Goal: Book appointment/travel/reservation

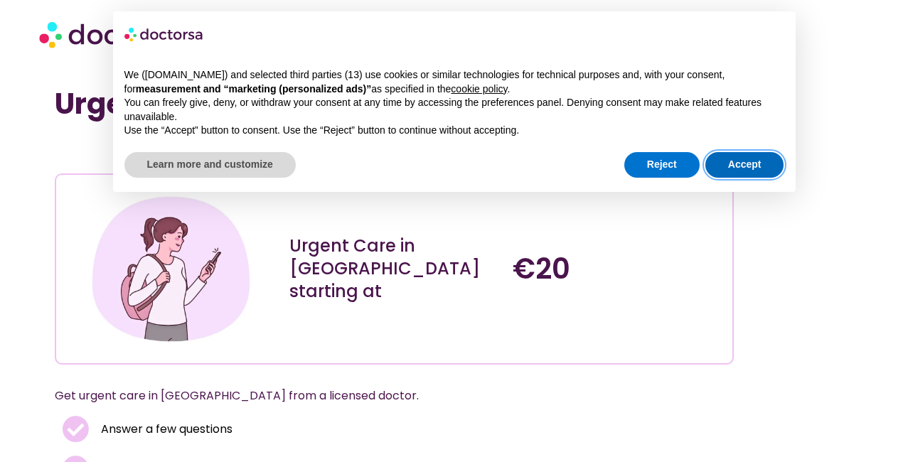
click at [741, 163] on button "Accept" at bounding box center [744, 165] width 79 height 26
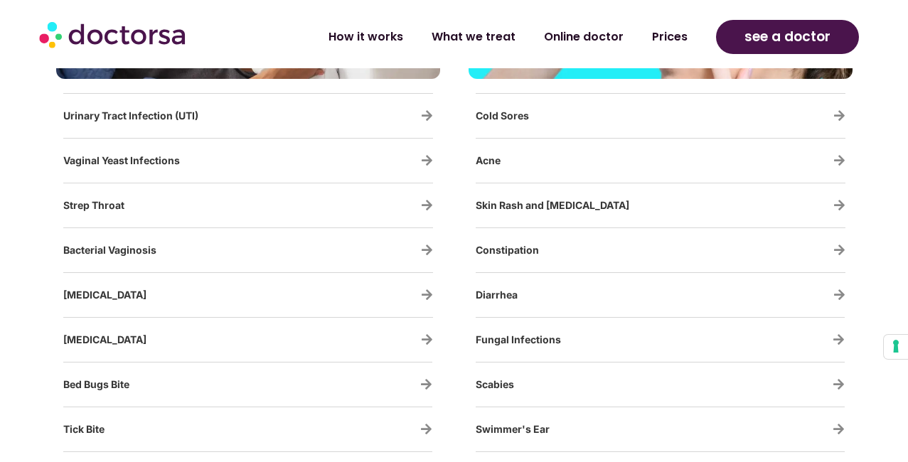
scroll to position [2506, 0]
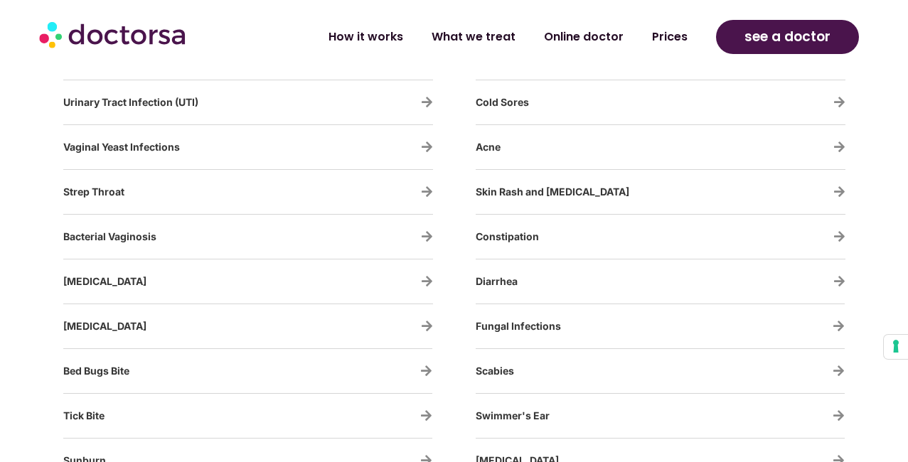
click at [495, 282] on link "Diarrhea" at bounding box center [497, 281] width 42 height 12
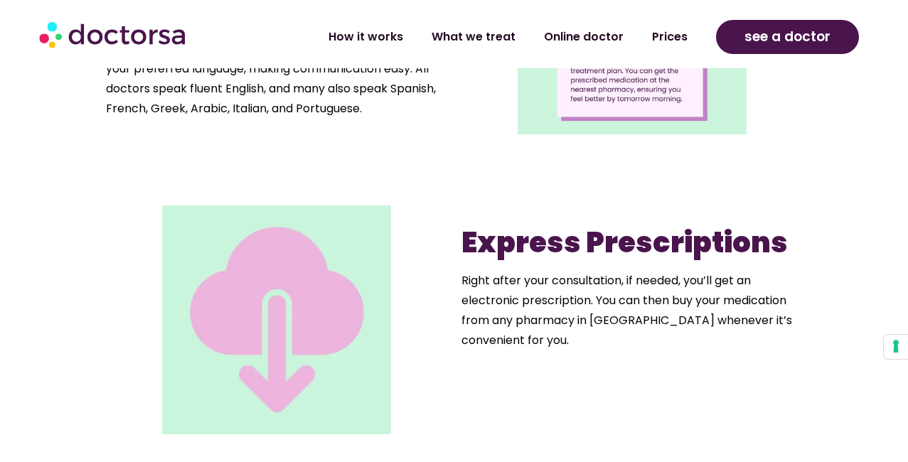
scroll to position [1567, 0]
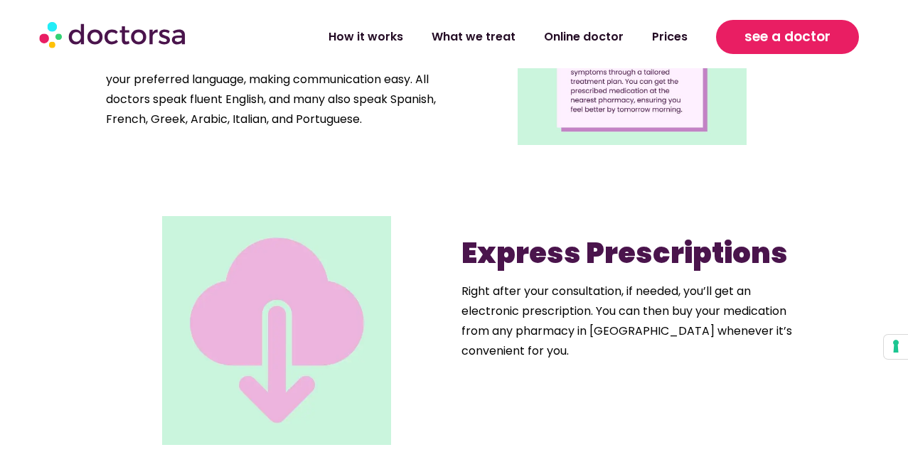
click at [779, 38] on span "see a doctor" at bounding box center [787, 37] width 86 height 23
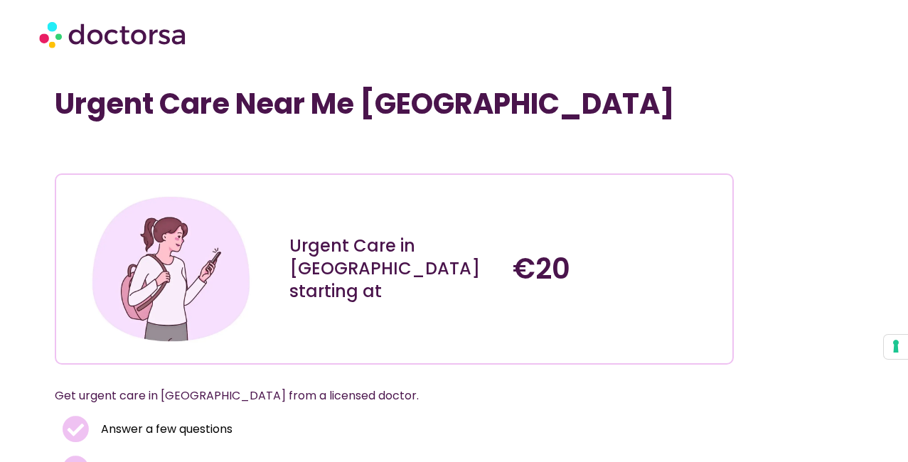
scroll to position [0, 0]
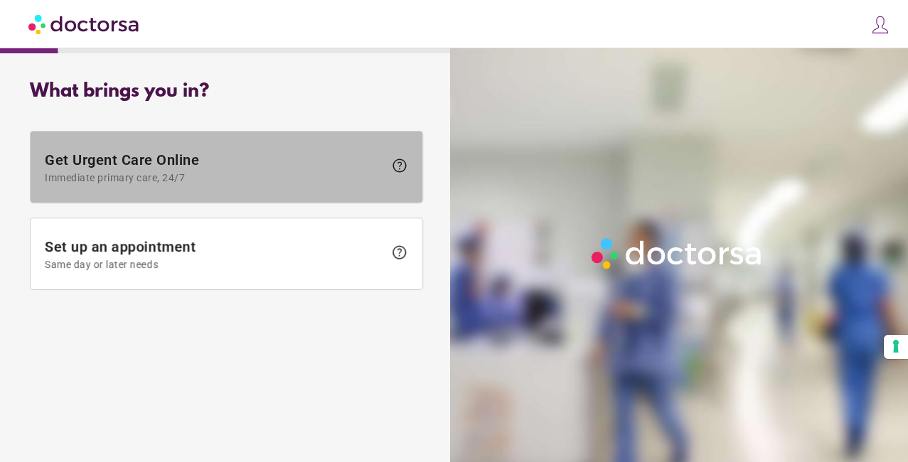
click at [231, 158] on span "Get Urgent Care Online Immediate primary care, 24/7" at bounding box center [214, 167] width 339 height 32
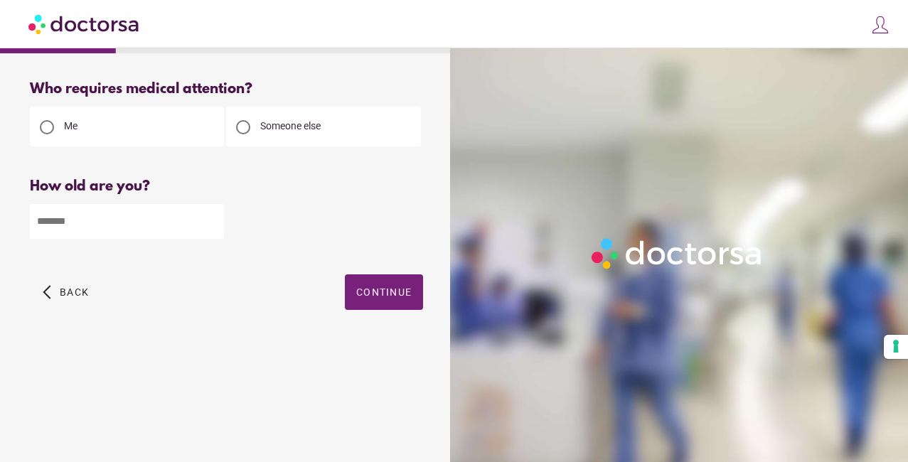
click at [209, 231] on input "number" at bounding box center [127, 221] width 194 height 35
type input "**"
click at [367, 289] on span "Continue" at bounding box center [383, 292] width 55 height 11
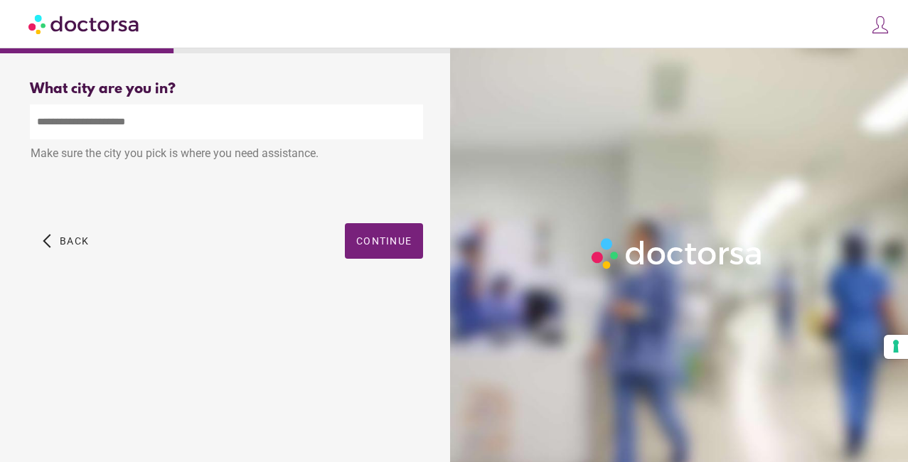
click at [215, 127] on input "text" at bounding box center [226, 122] width 393 height 35
type input "*"
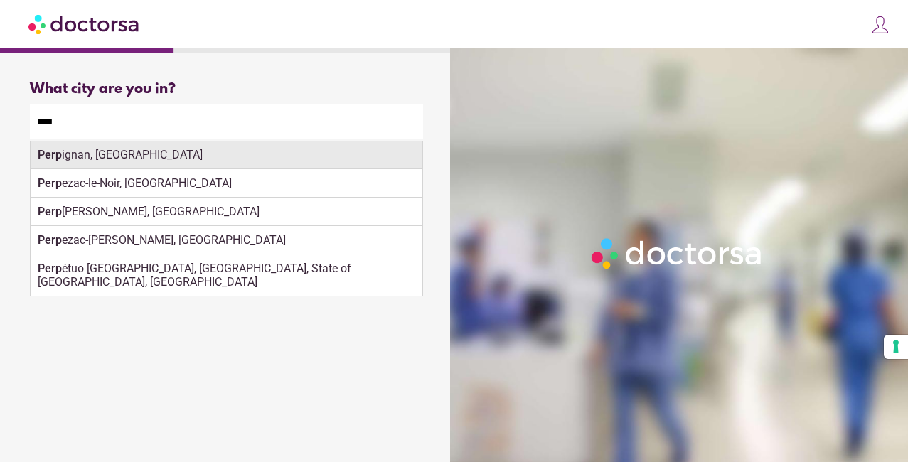
click at [159, 156] on div "Perp ignan, France" at bounding box center [227, 155] width 392 height 28
type input "**********"
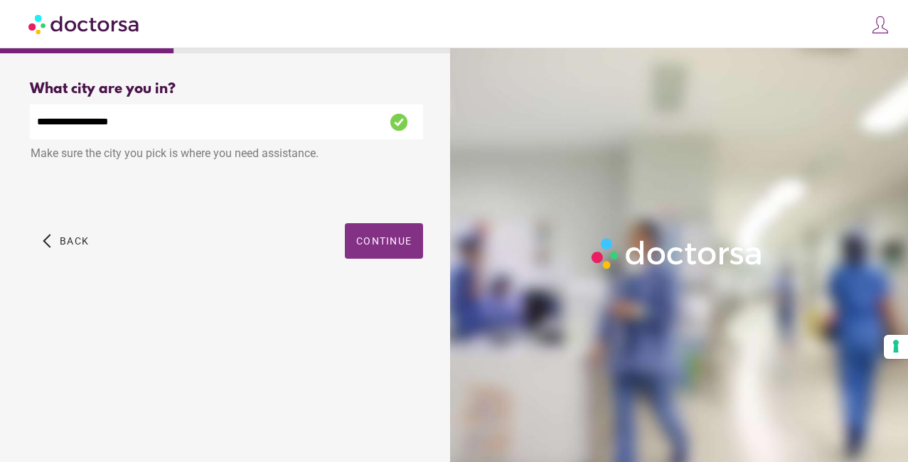
click at [372, 240] on span "Continue" at bounding box center [383, 240] width 55 height 11
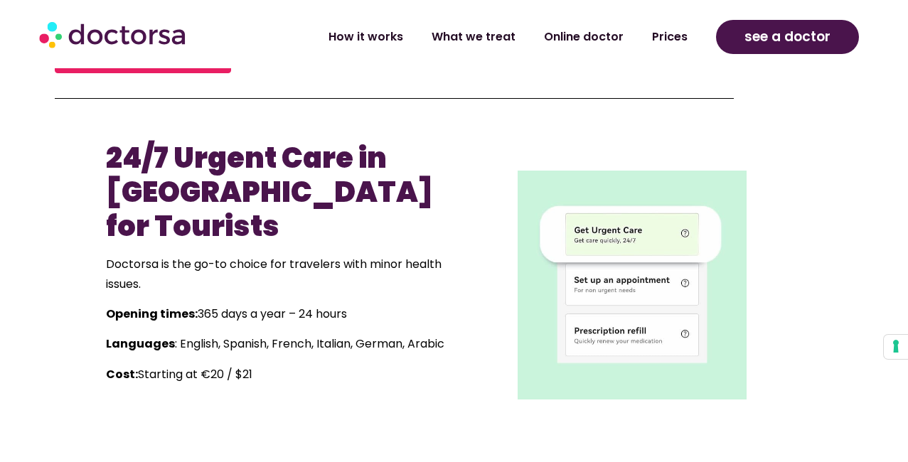
scroll to position [579, 0]
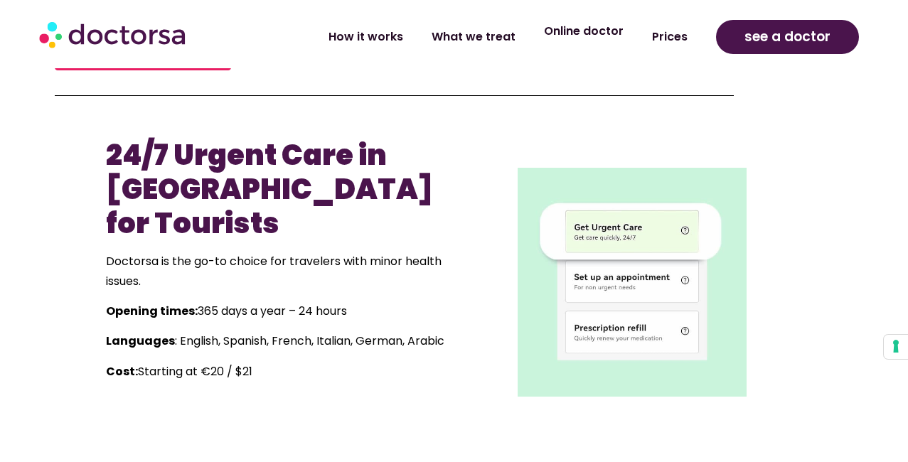
click at [590, 41] on link "Online doctor" at bounding box center [584, 31] width 108 height 33
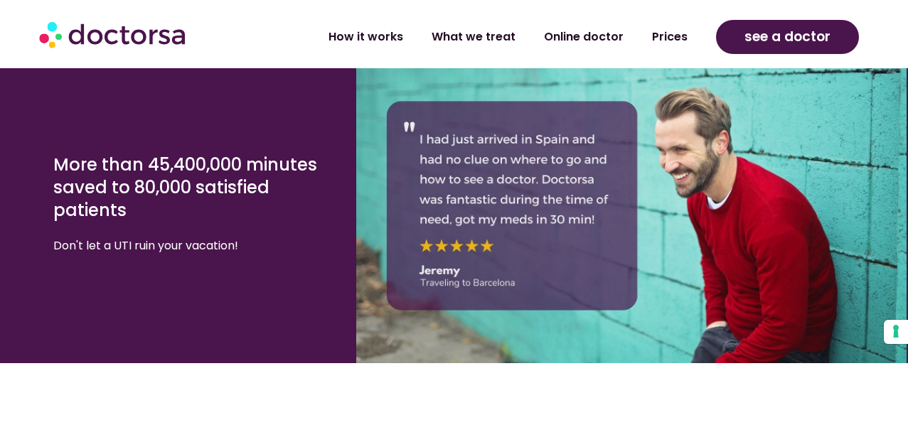
scroll to position [2582, 0]
